Goal: Task Accomplishment & Management: Use online tool/utility

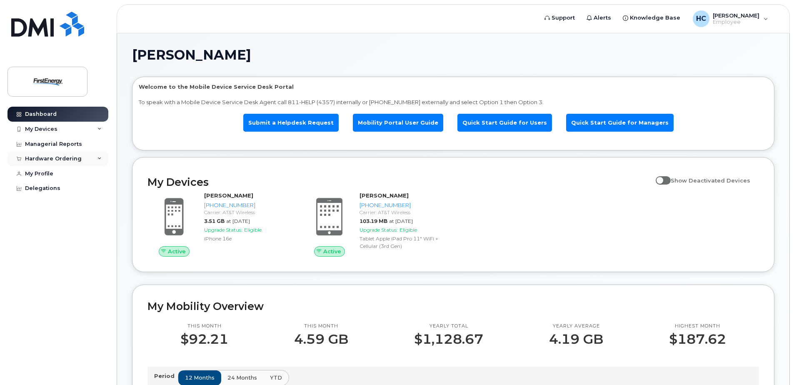
click at [98, 157] on icon at bounding box center [100, 159] width 4 height 4
click at [49, 130] on div "My Devices" at bounding box center [41, 129] width 33 height 7
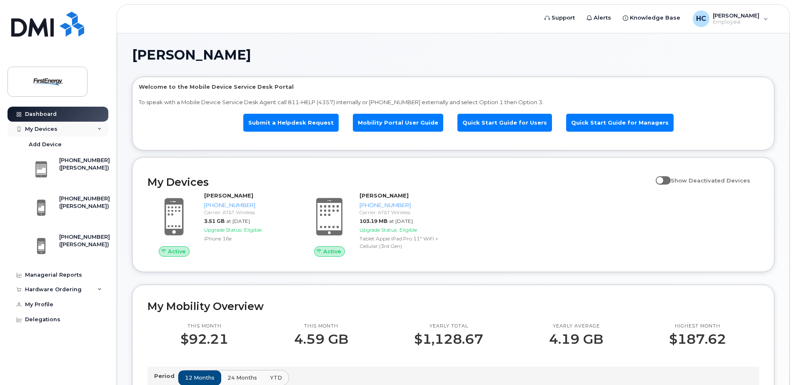
click at [80, 124] on div "My Devices" at bounding box center [58, 129] width 101 height 15
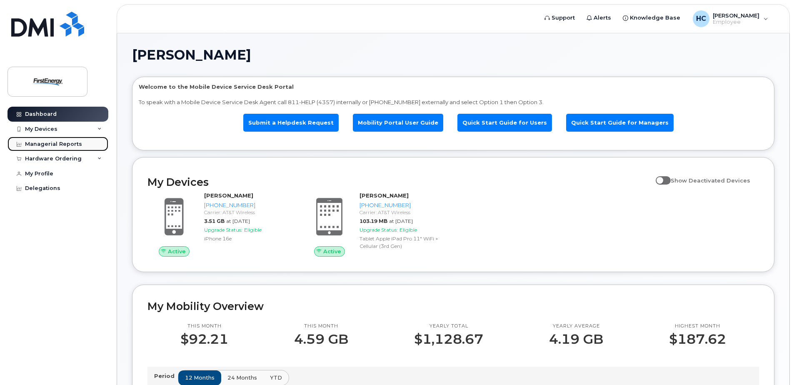
click at [68, 143] on div "Managerial Reports" at bounding box center [53, 144] width 57 height 7
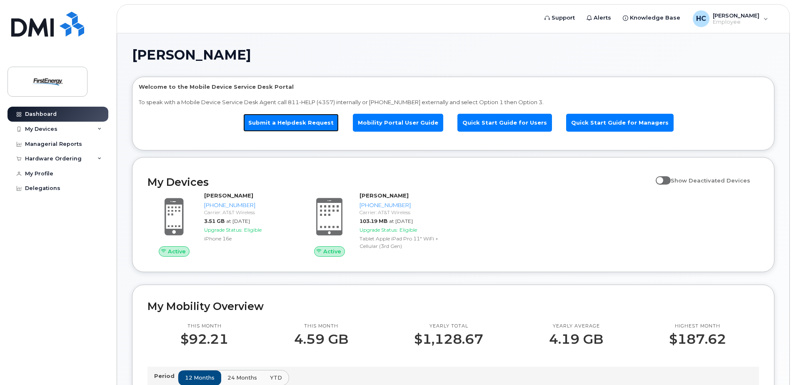
click at [312, 123] on link "Submit a Helpdesk Request" at bounding box center [290, 123] width 95 height 18
click at [671, 180] on span at bounding box center [663, 180] width 15 height 8
click at [663, 179] on input "Show Deactivated Devices" at bounding box center [659, 176] width 7 height 7
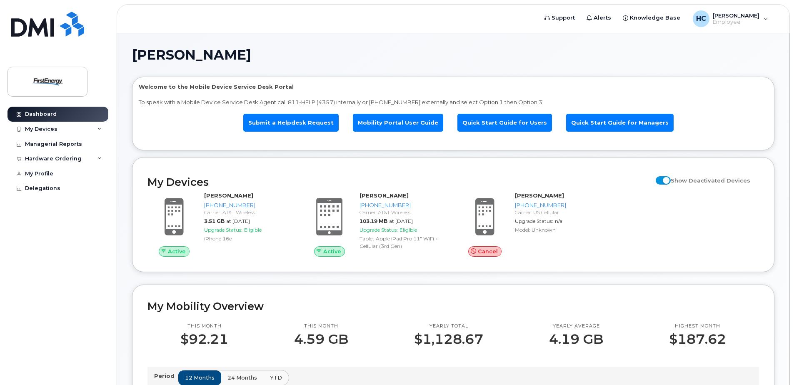
click at [671, 180] on span at bounding box center [663, 180] width 15 height 8
click at [663, 179] on input "Show Deactivated Devices" at bounding box center [659, 176] width 7 height 7
click at [671, 180] on span at bounding box center [663, 180] width 15 height 8
click at [663, 179] on input "Show Deactivated Devices" at bounding box center [659, 176] width 7 height 7
click at [671, 182] on span at bounding box center [663, 180] width 15 height 8
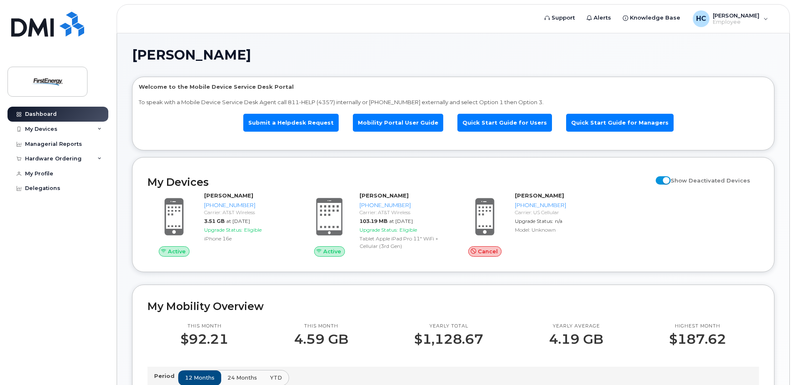
click at [663, 179] on input "Show Deactivated Devices" at bounding box center [659, 176] width 7 height 7
click at [671, 181] on span at bounding box center [663, 180] width 15 height 8
click at [663, 179] on input "Show Deactivated Devices" at bounding box center [659, 176] width 7 height 7
click at [671, 181] on span at bounding box center [663, 180] width 15 height 8
click at [663, 179] on input "Show Deactivated Devices" at bounding box center [659, 176] width 7 height 7
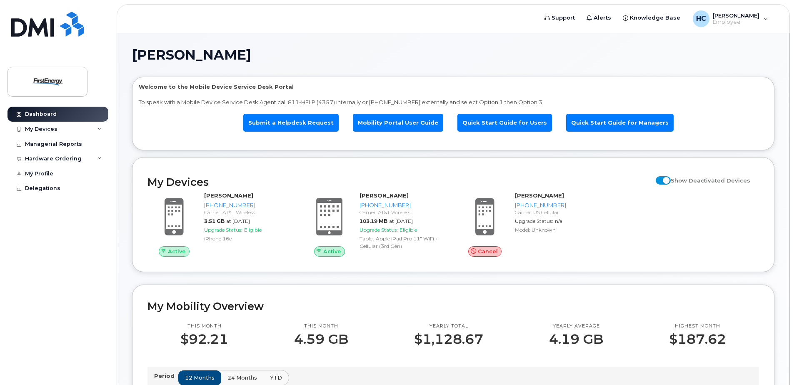
checkbox input "false"
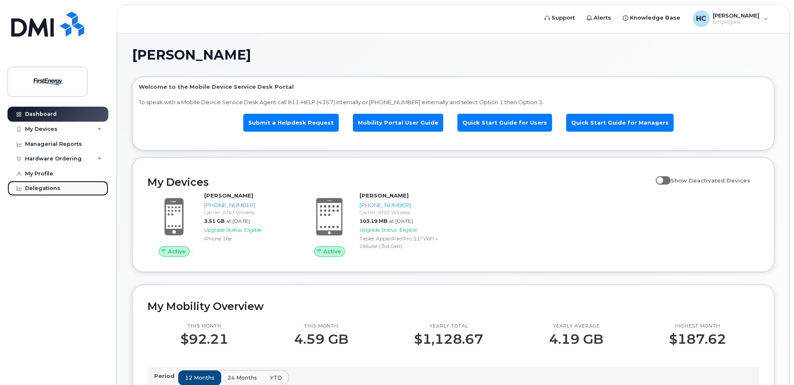
click at [30, 190] on div "Delegations" at bounding box center [42, 188] width 35 height 7
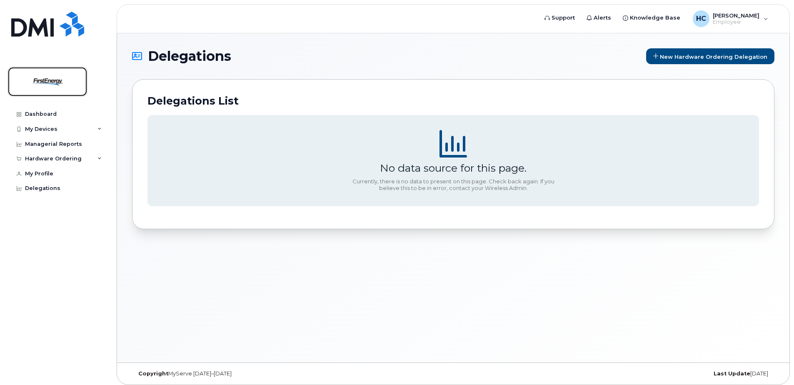
click at [46, 81] on img at bounding box center [47, 82] width 64 height 24
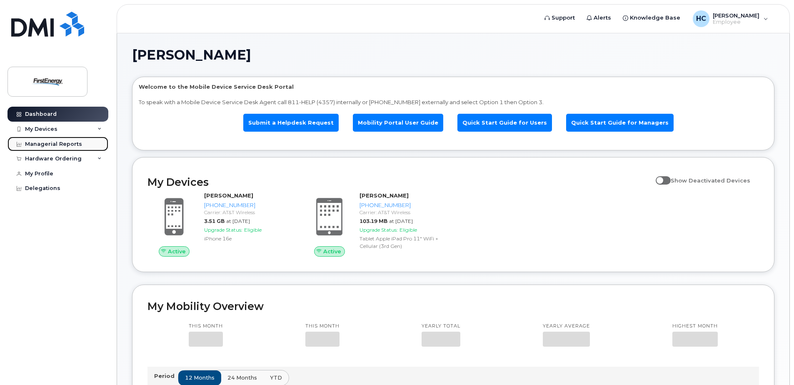
click at [39, 144] on div "Managerial Reports" at bounding box center [53, 144] width 57 height 7
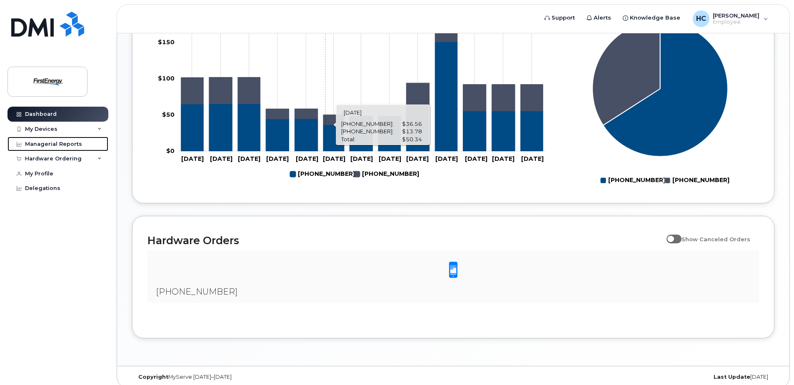
scroll to position [400, 0]
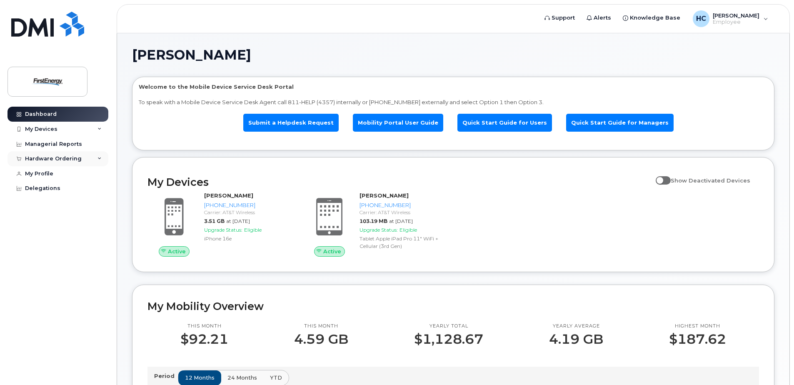
click at [98, 158] on icon at bounding box center [100, 159] width 4 height 4
click at [50, 190] on div "New Order" at bounding box center [45, 190] width 32 height 8
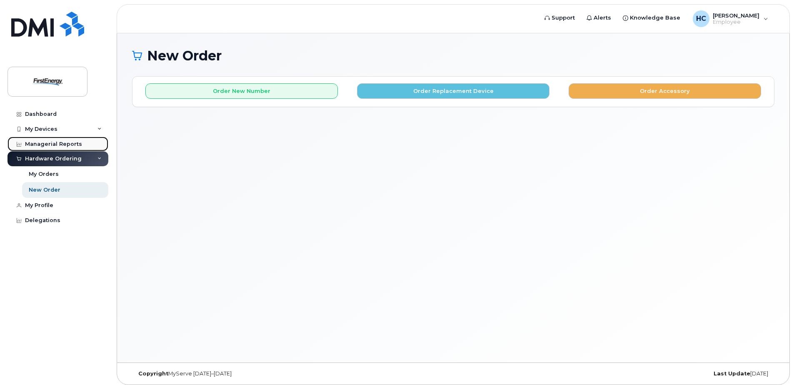
click at [38, 141] on div "Managerial Reports" at bounding box center [53, 144] width 57 height 7
click at [47, 130] on div "My Devices" at bounding box center [41, 129] width 33 height 7
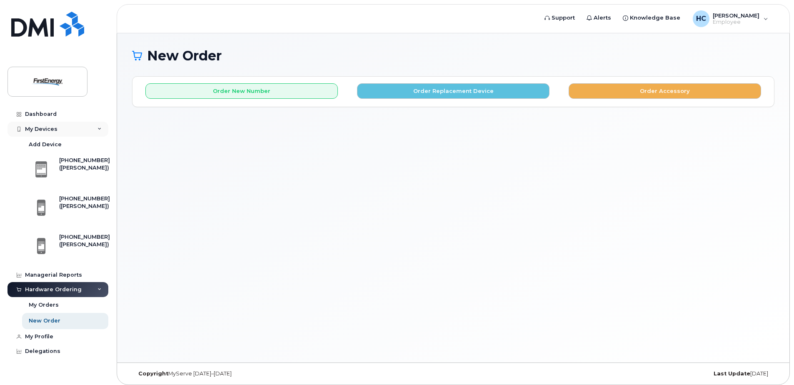
click at [101, 130] on icon at bounding box center [100, 129] width 4 height 4
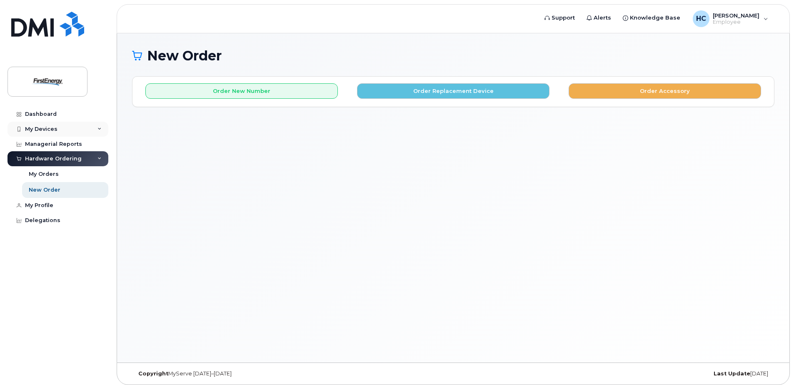
click at [101, 130] on icon at bounding box center [100, 129] width 4 height 4
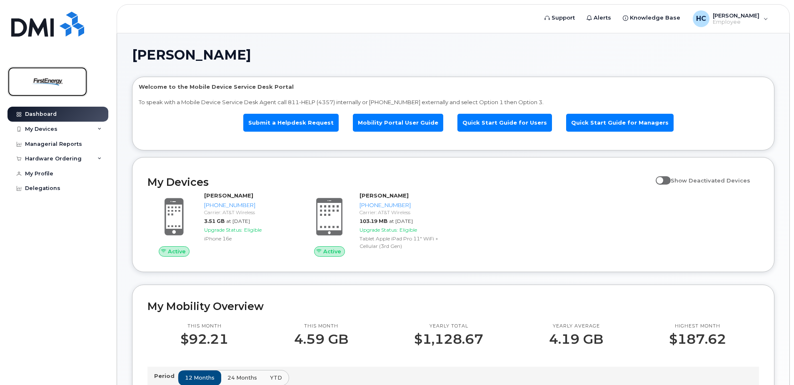
click at [53, 85] on img at bounding box center [47, 82] width 64 height 24
click at [570, 17] on span "Support" at bounding box center [563, 18] width 23 height 8
click at [646, 20] on span "Knowledge Base" at bounding box center [655, 18] width 50 height 8
